Goal: Task Accomplishment & Management: Use online tool/utility

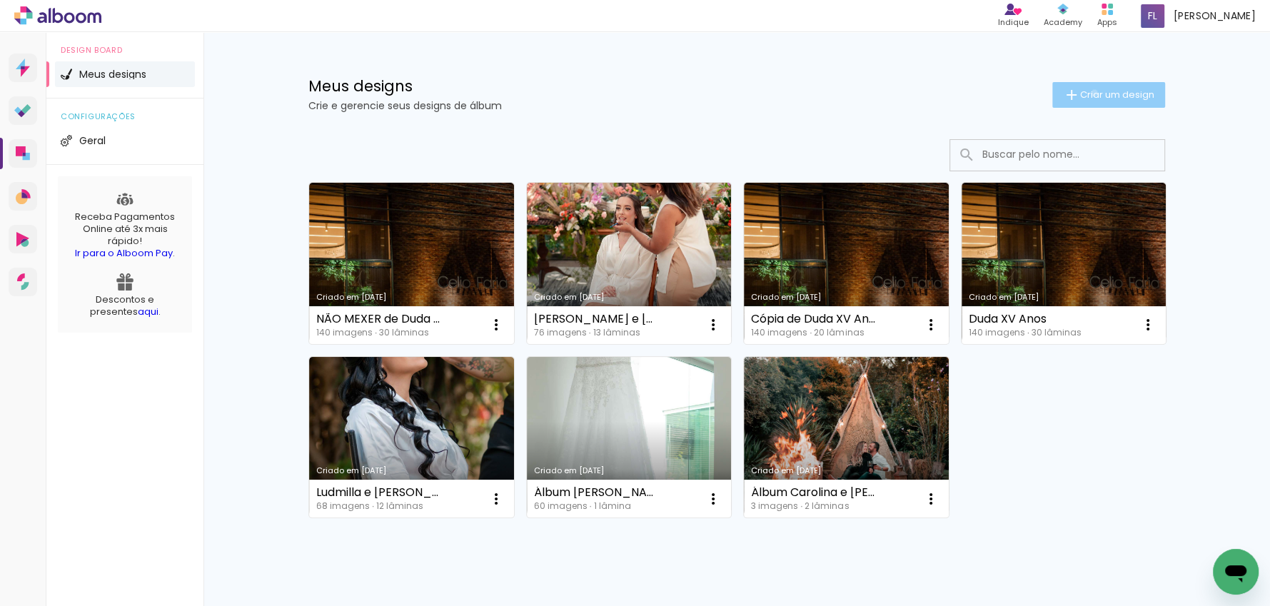
click at [1092, 93] on span "Criar um design" at bounding box center [1117, 94] width 74 height 9
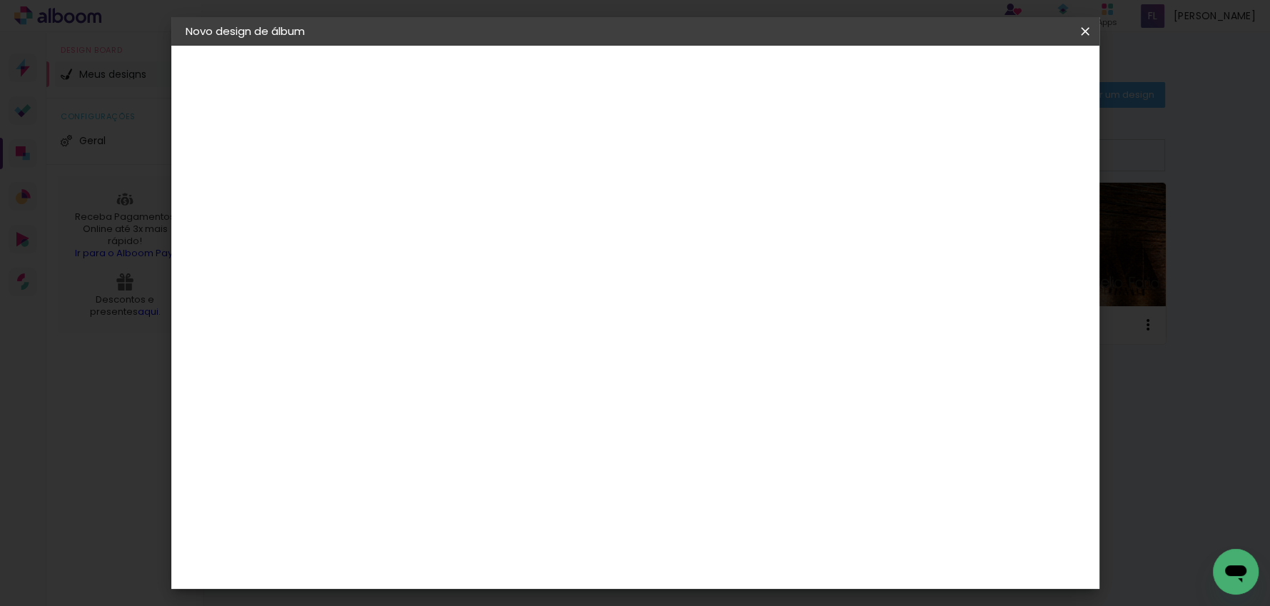
click at [419, 186] on input at bounding box center [419, 192] width 0 height 22
type input "Álbum [PERSON_NAME]"
type paper-input "Álbum [PERSON_NAME]"
click at [0, 0] on slot "Avançar" at bounding box center [0, 0] width 0 height 0
click at [528, 268] on input at bounding box center [455, 272] width 144 height 18
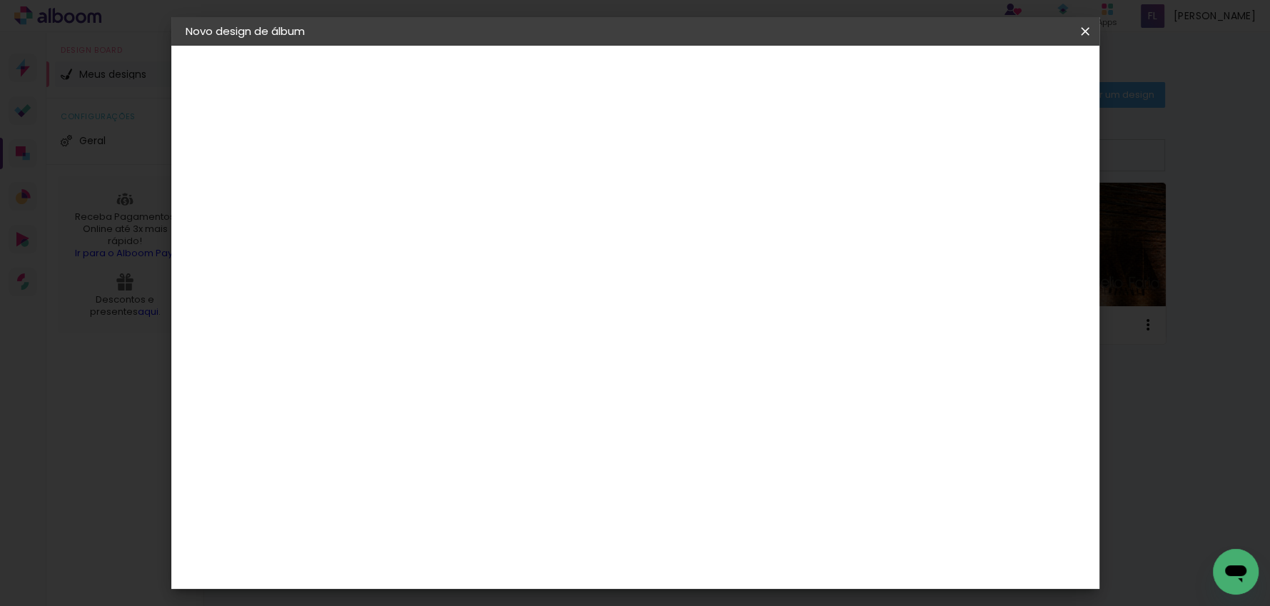
type input "dig"
type paper-input "dig"
click at [445, 323] on div "Digipix Pro" at bounding box center [427, 325] width 36 height 23
click at [0, 0] on slot "Avançar" at bounding box center [0, 0] width 0 height 0
click at [475, 238] on input "text" at bounding box center [447, 249] width 56 height 22
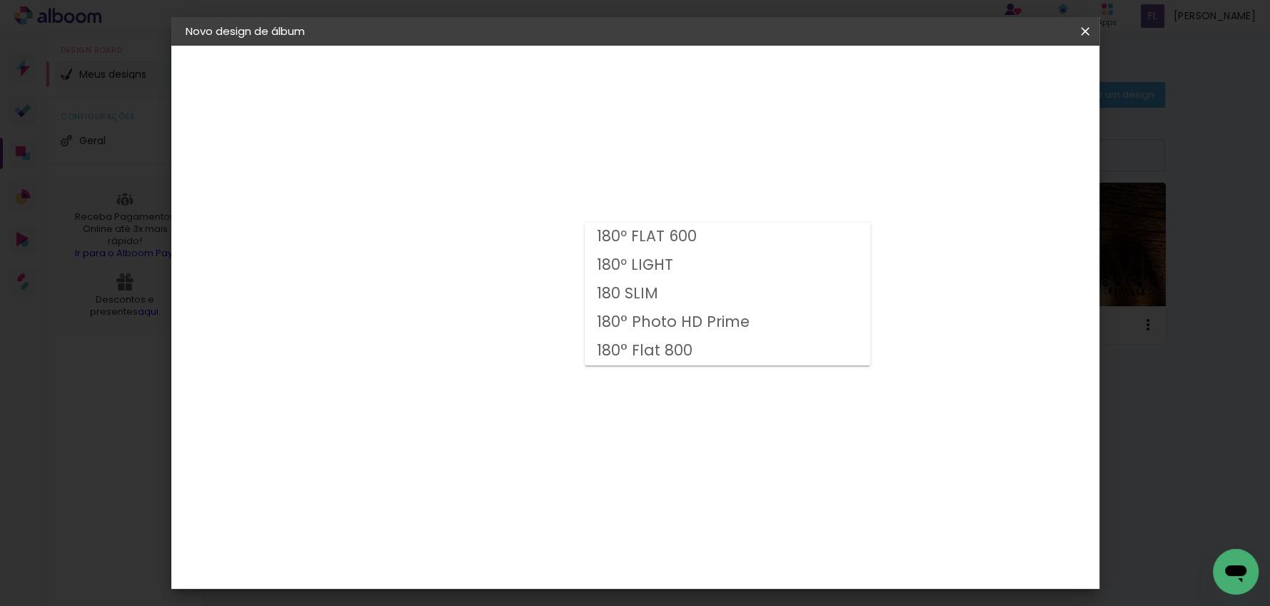
click at [710, 239] on paper-item "180º FLAT 600" at bounding box center [728, 237] width 286 height 29
type input "180º FLAT 600"
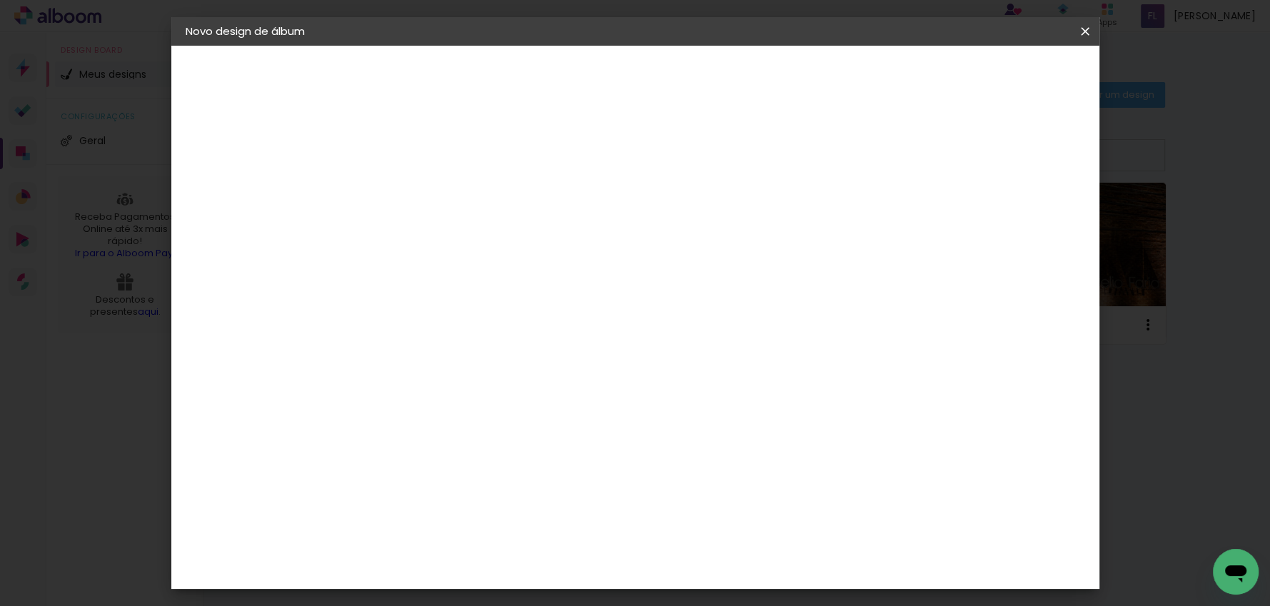
click at [516, 566] on span "25.0 × 25.0" at bounding box center [482, 585] width 66 height 38
click at [0, 0] on slot "Avançar" at bounding box center [0, 0] width 0 height 0
click at [926, 134] on div at bounding box center [919, 134] width 13 height 13
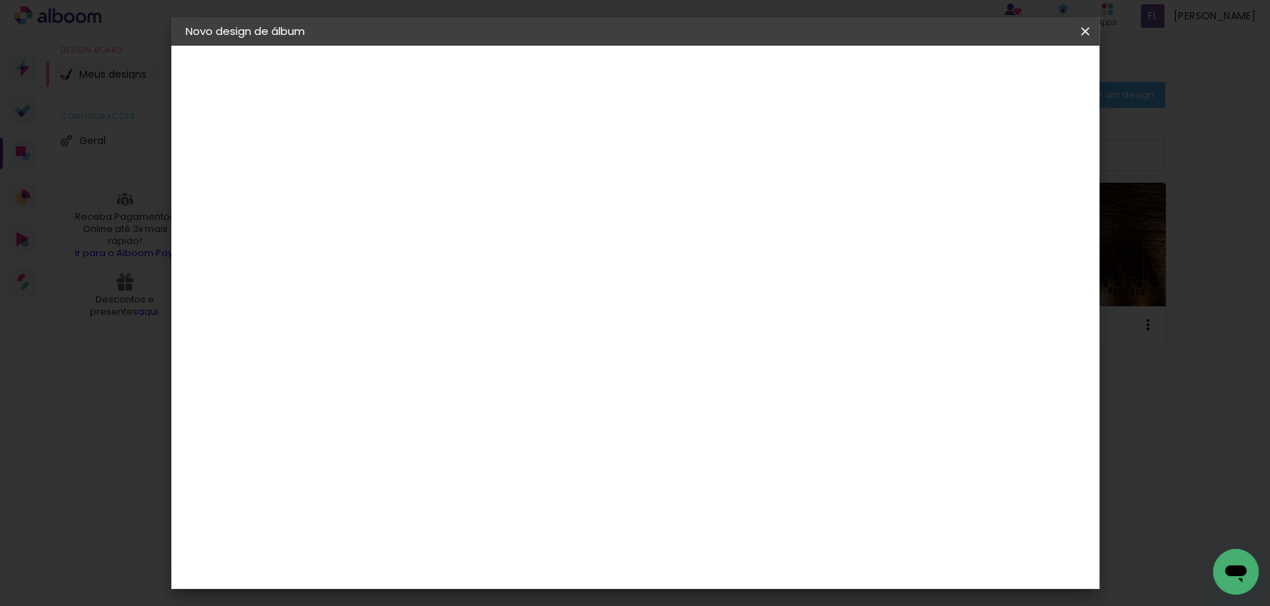
type paper-checkbox "on"
click at [1007, 74] on span "Iniciar design" at bounding box center [974, 76] width 65 height 10
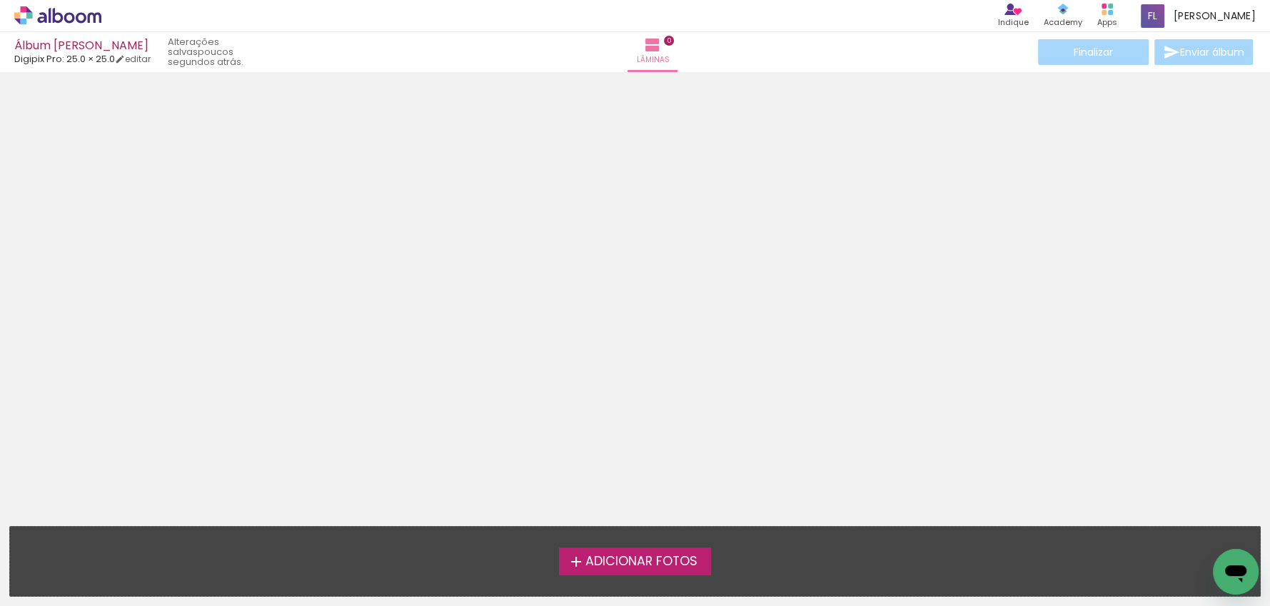
click at [615, 562] on span "Adicionar Fotos" at bounding box center [641, 562] width 112 height 13
click at [0, 0] on input "file" at bounding box center [0, 0] width 0 height 0
